Goal: Use online tool/utility: Utilize a website feature to perform a specific function

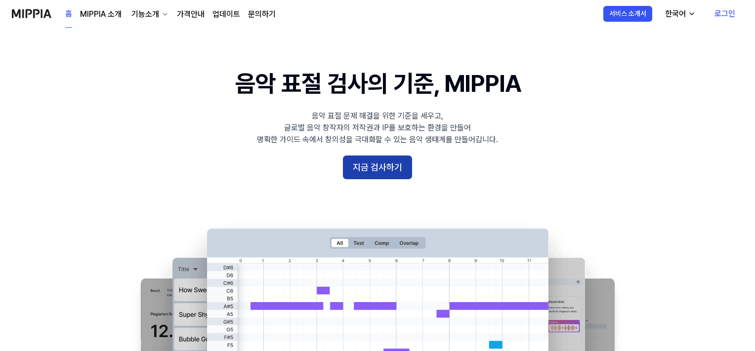
click at [364, 172] on button "지금 검사하기" at bounding box center [377, 168] width 69 height 24
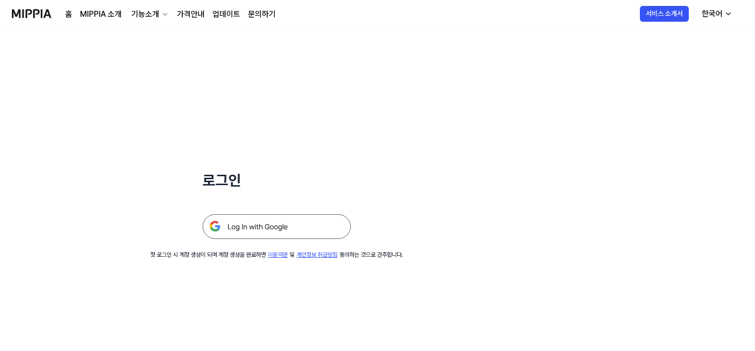
click at [293, 229] on img at bounding box center [277, 226] width 148 height 25
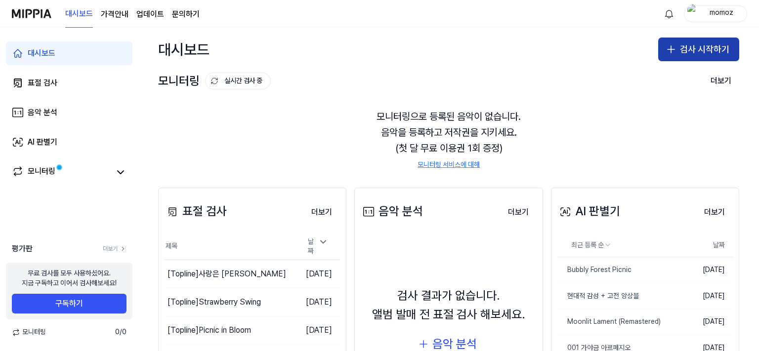
click at [699, 59] on button "검사 시작하기" at bounding box center [698, 50] width 81 height 24
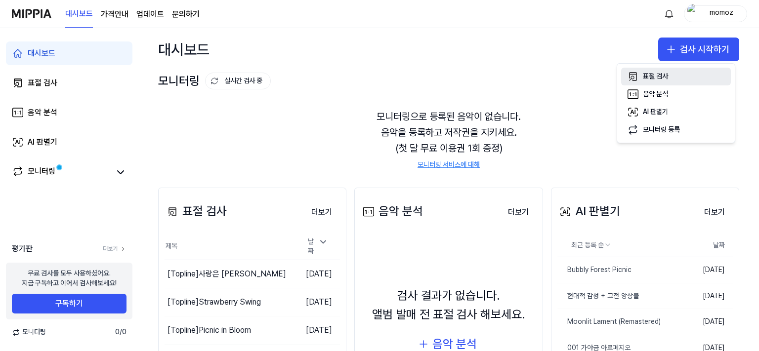
click at [663, 78] on div "표절 검사" at bounding box center [655, 77] width 25 height 10
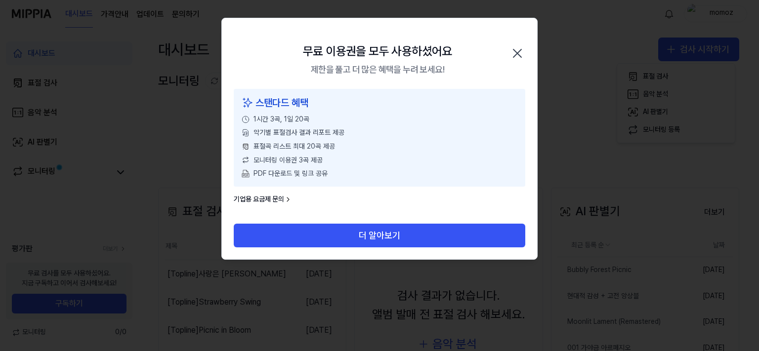
click at [515, 58] on icon "button" at bounding box center [518, 53] width 16 height 16
